Goal: Information Seeking & Learning: Learn about a topic

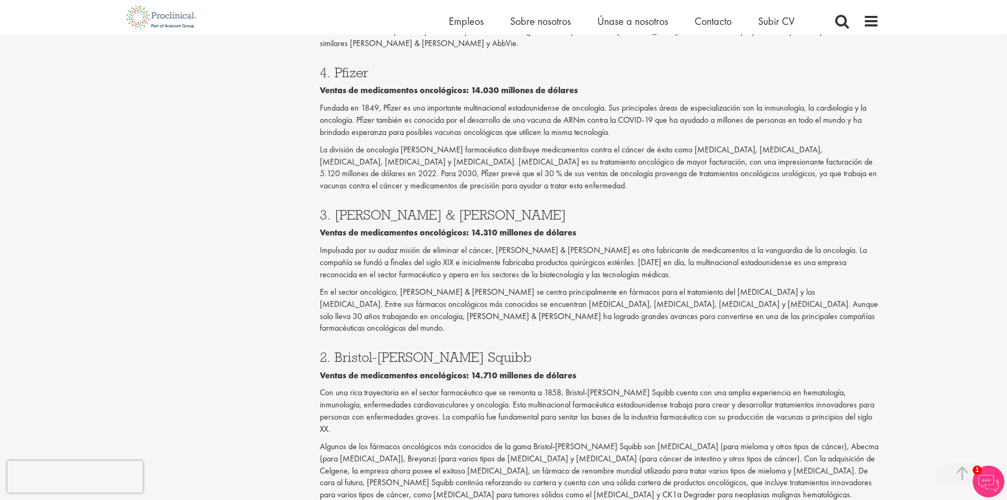
scroll to position [1606, 0]
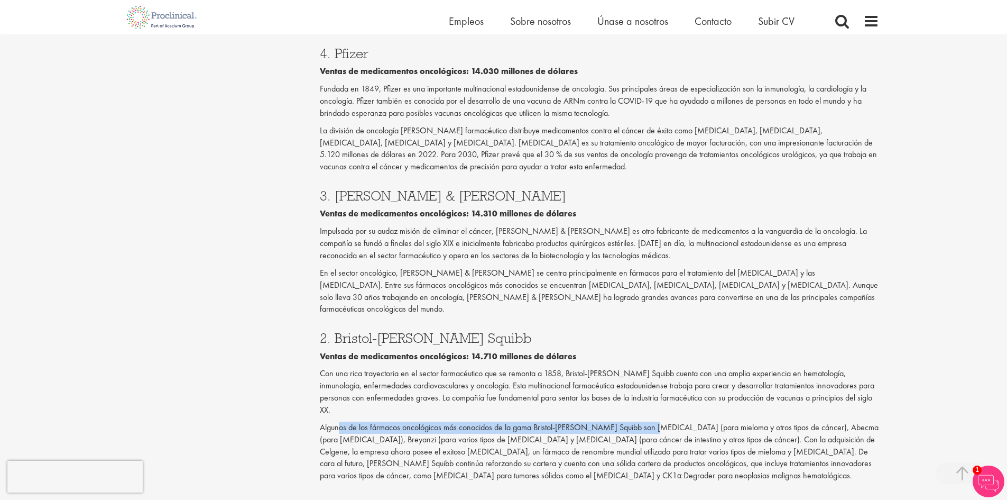
drag, startPoint x: 341, startPoint y: 354, endPoint x: 654, endPoint y: 361, distance: 313.6
click at [654, 421] on font "Algunos de los fármacos oncológicos más conocidos de la gama Bristol-[PERSON_NA…" at bounding box center [599, 450] width 559 height 59
click at [453, 267] on font "En el sector oncológico, [PERSON_NAME] & [PERSON_NAME] se centra principalmente…" at bounding box center [599, 291] width 558 height 48
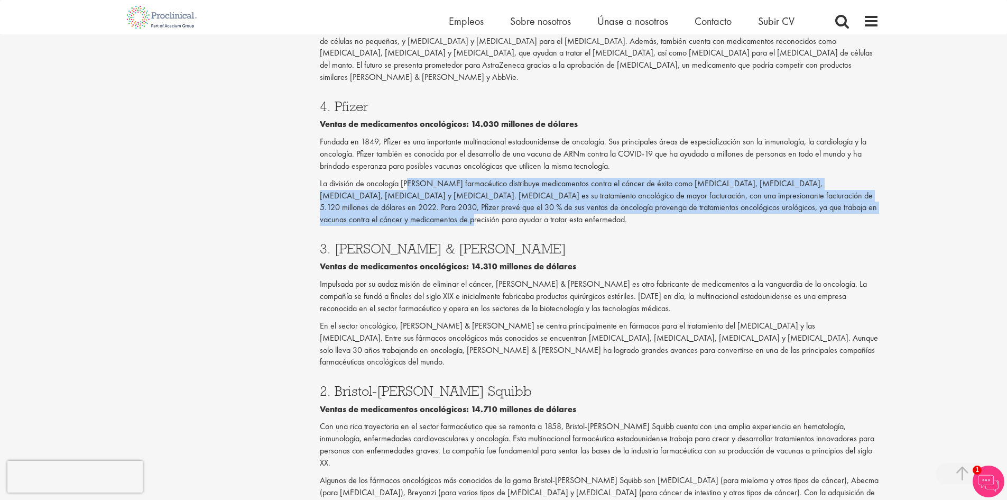
drag, startPoint x: 410, startPoint y: 137, endPoint x: 391, endPoint y: 167, distance: 35.9
click at [391, 178] on p "La división de oncología [PERSON_NAME] farmacéutico distribuye medicamentos con…" at bounding box center [599, 202] width 559 height 48
click at [417, 178] on p "La división de oncología [PERSON_NAME] farmacéutico distribuye medicamentos con…" at bounding box center [599, 202] width 559 height 48
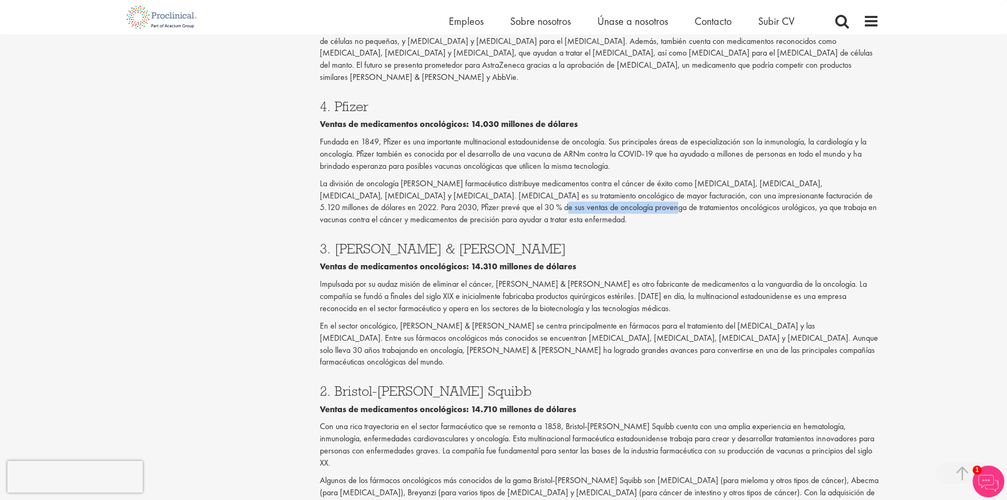
drag, startPoint x: 459, startPoint y: 158, endPoint x: 567, endPoint y: 161, distance: 107.9
click at [567, 178] on font "La división de oncología [PERSON_NAME] farmacéutico distribuye medicamentos con…" at bounding box center [598, 202] width 557 height 48
click at [662, 178] on p "La división de oncología [PERSON_NAME] farmacéutico distribuye medicamentos con…" at bounding box center [599, 202] width 559 height 48
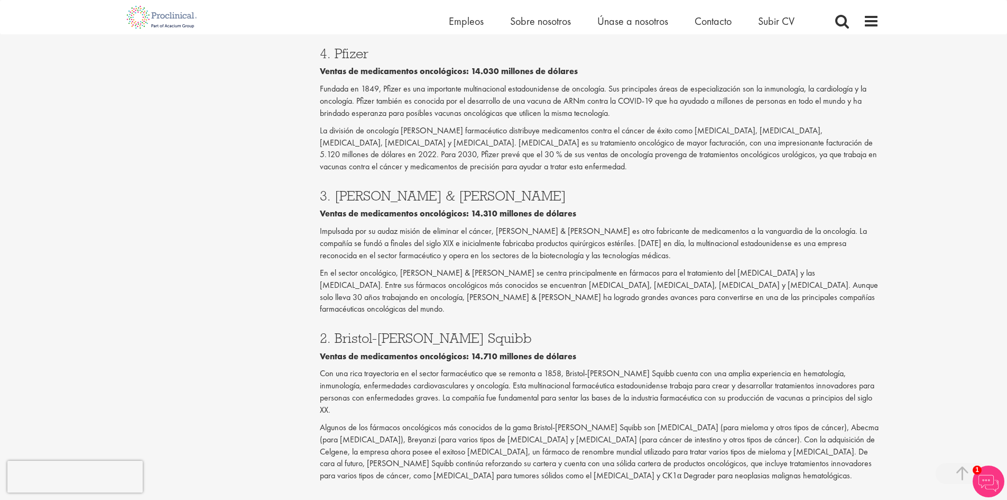
scroll to position [1659, 0]
